Goal: Find specific page/section: Find specific page/section

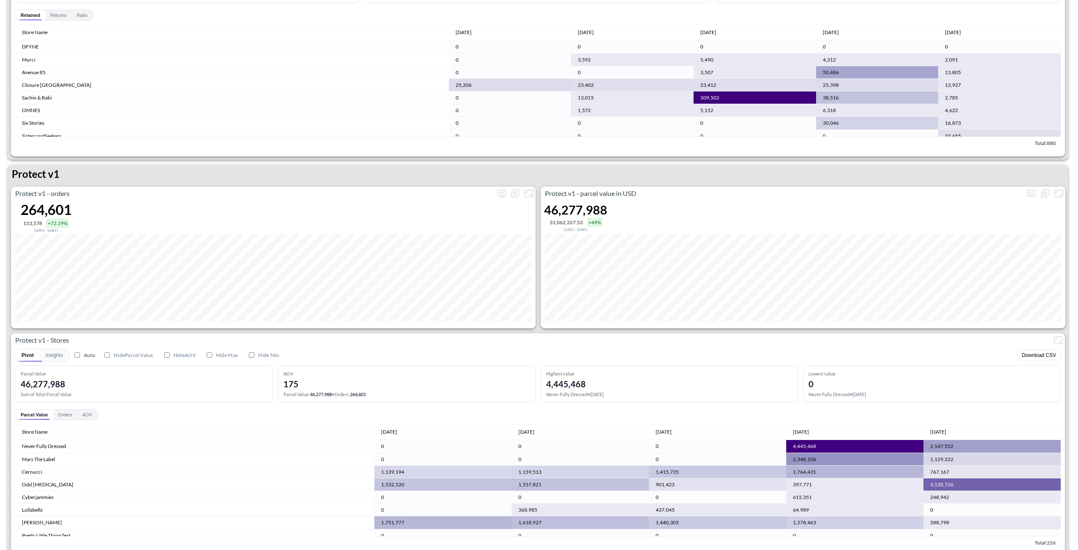
scroll to position [1095, 0]
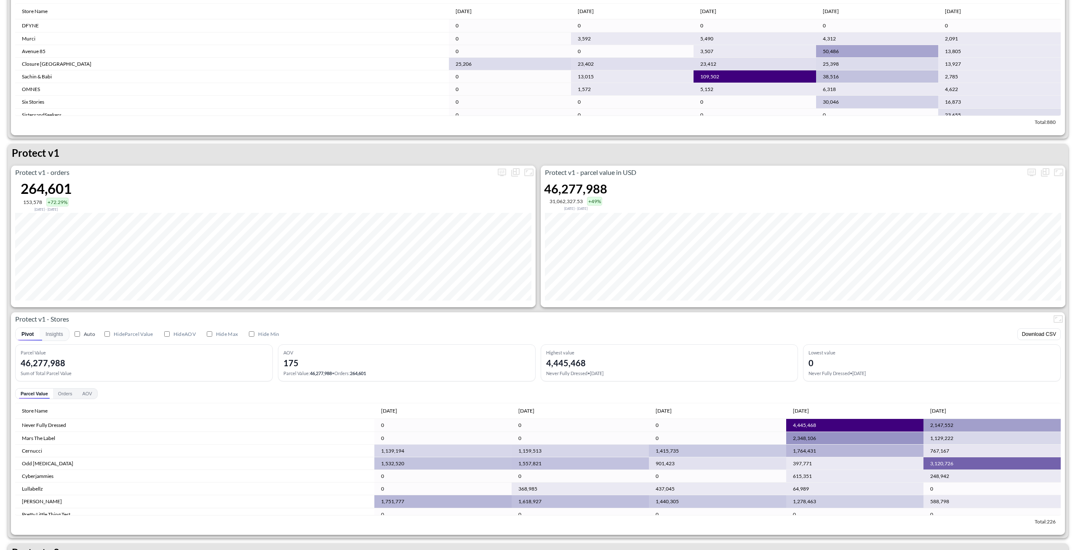
click at [64, 156] on div "Protect v1" at bounding box center [538, 155] width 1061 height 22
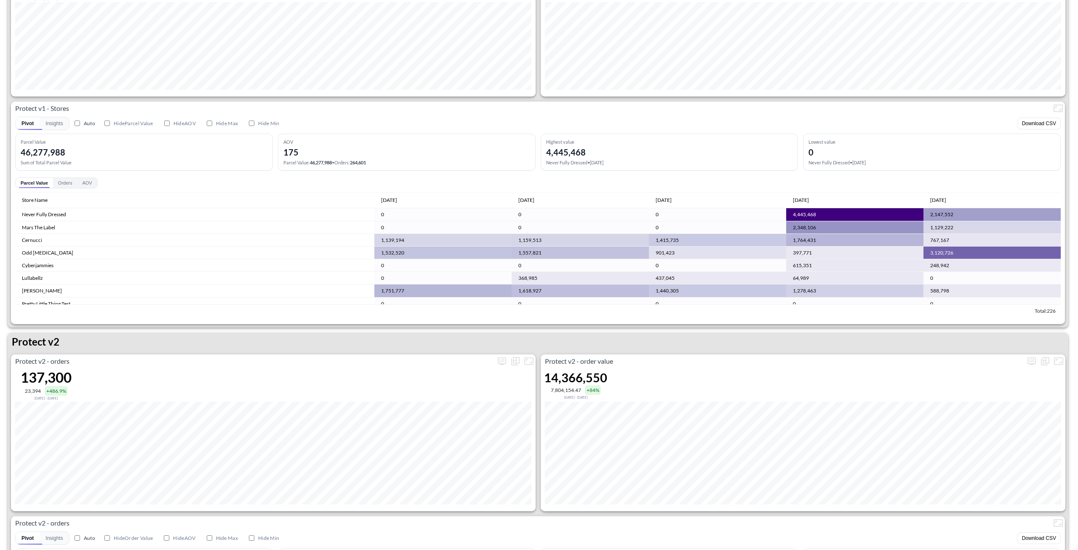
click at [59, 342] on p "Protect v2" at bounding box center [36, 341] width 48 height 15
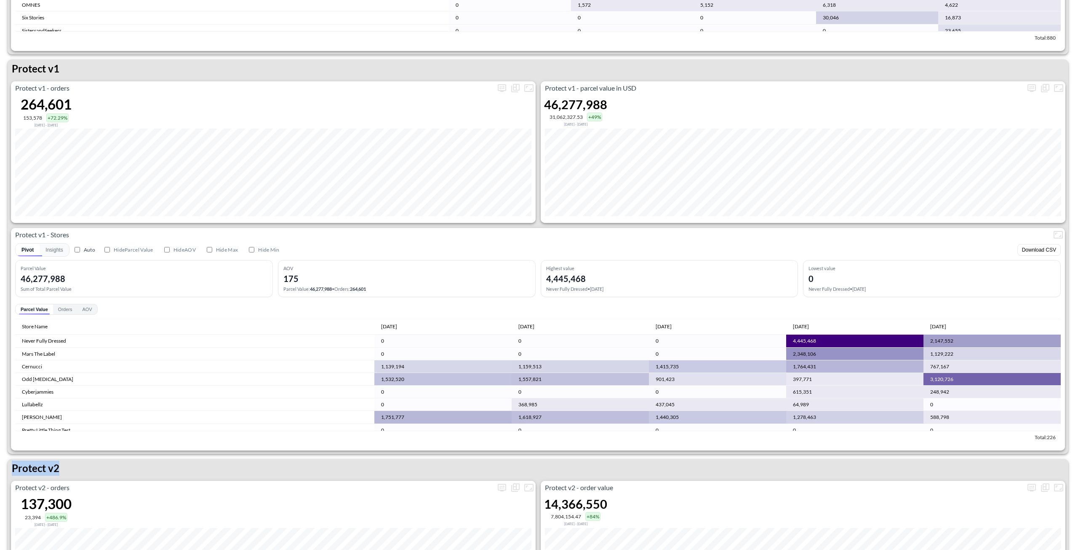
scroll to position [1180, 0]
click at [393, 249] on div "Pivot Insights Auto Hide Parcel Value Hide AOV Hide Max Hide Min Download CSV" at bounding box center [538, 249] width 1046 height 13
click at [916, 233] on p "Protect v1 - Stores" at bounding box center [531, 235] width 1041 height 10
